Goal: Task Accomplishment & Management: Use online tool/utility

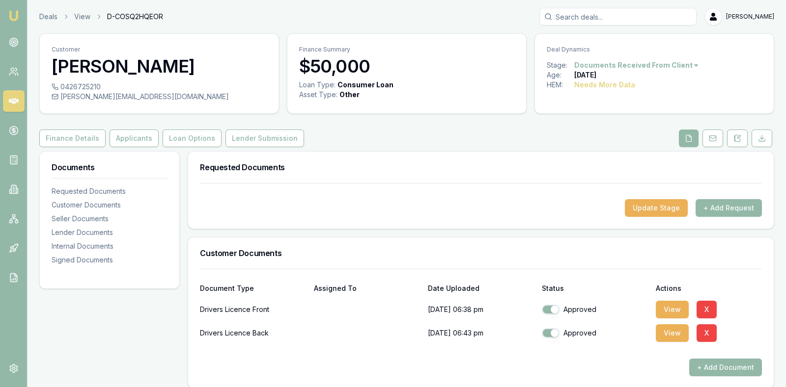
click at [453, 189] on div at bounding box center [481, 192] width 562 height 16
click at [121, 134] on button "Applicants" at bounding box center [134, 139] width 49 height 18
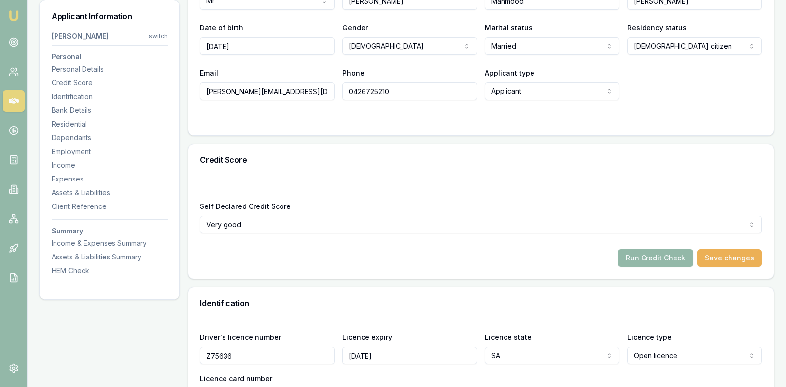
scroll to position [221, 0]
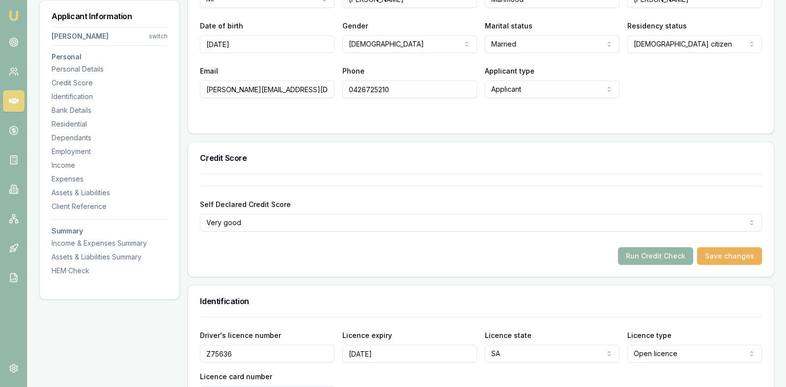
click at [661, 251] on button "Run Credit Check" at bounding box center [655, 256] width 75 height 18
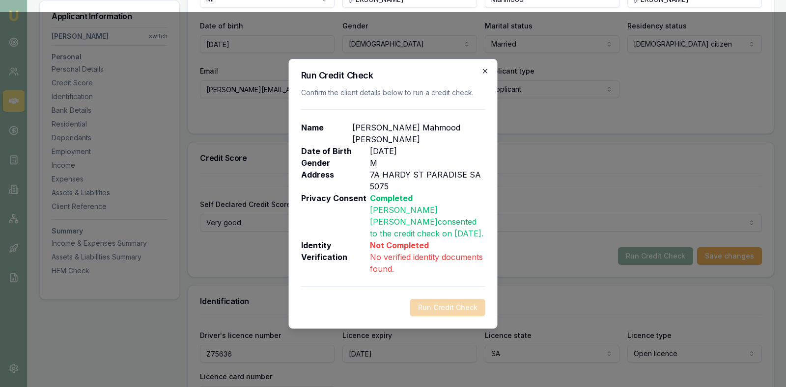
click at [484, 71] on icon "button" at bounding box center [485, 71] width 4 height 4
